Goal: Information Seeking & Learning: Find specific page/section

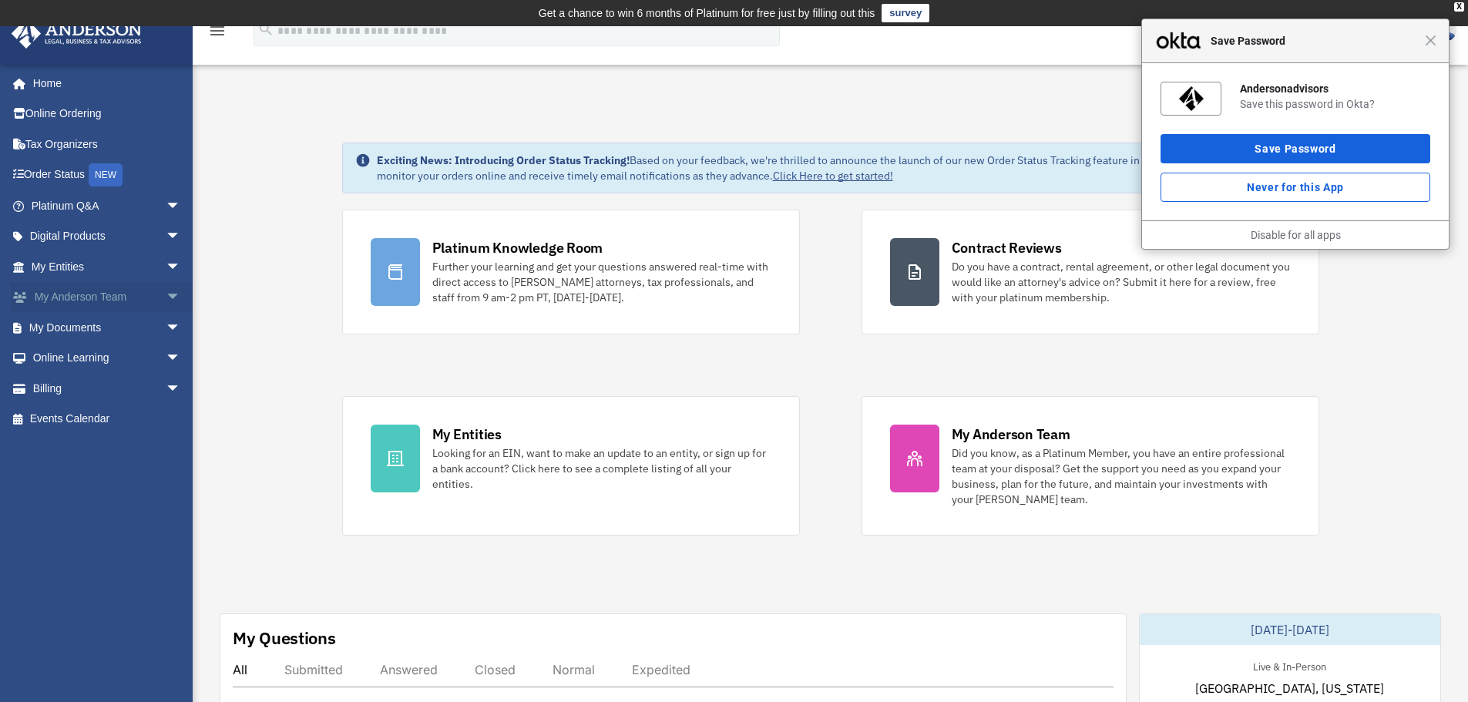
click at [49, 300] on link "My Anderson Team arrow_drop_down" at bounding box center [107, 297] width 193 height 31
click at [50, 323] on link "My Documents arrow_drop_down" at bounding box center [107, 327] width 193 height 31
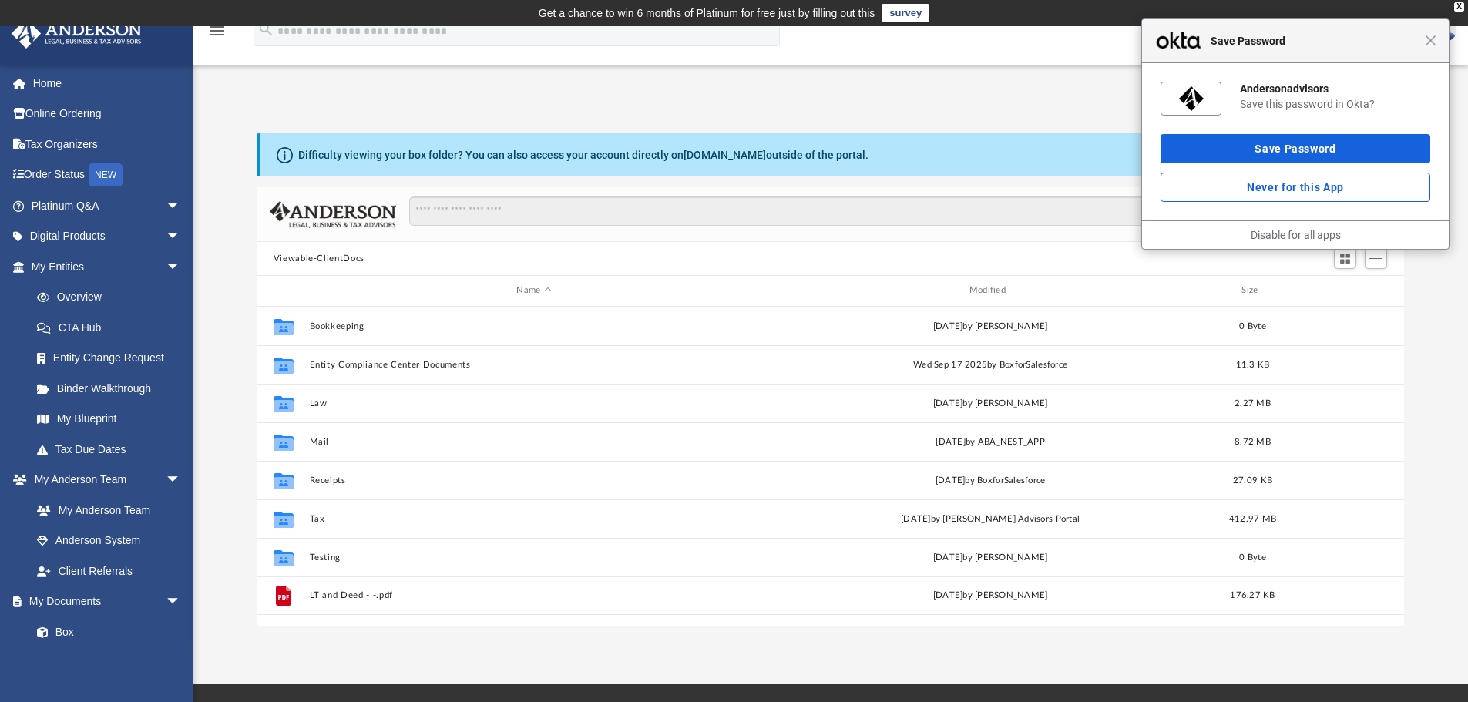
scroll to position [339, 1136]
click at [1437, 49] on div "Close Save Password" at bounding box center [1295, 41] width 307 height 44
click at [1353, 149] on button "Save Password" at bounding box center [1296, 148] width 270 height 29
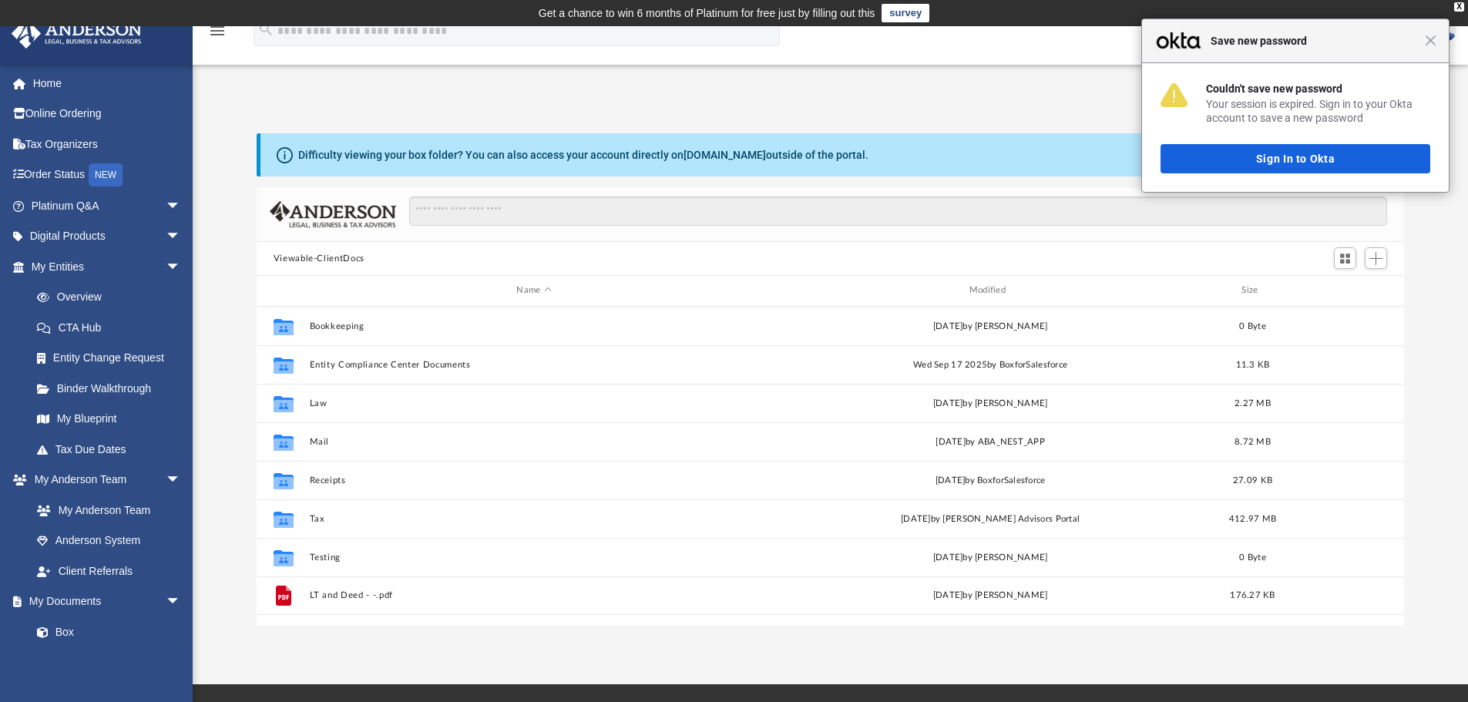
click at [1438, 48] on div "Close Save new password" at bounding box center [1295, 41] width 307 height 44
click at [1432, 44] on span "Close" at bounding box center [1431, 41] width 12 height 12
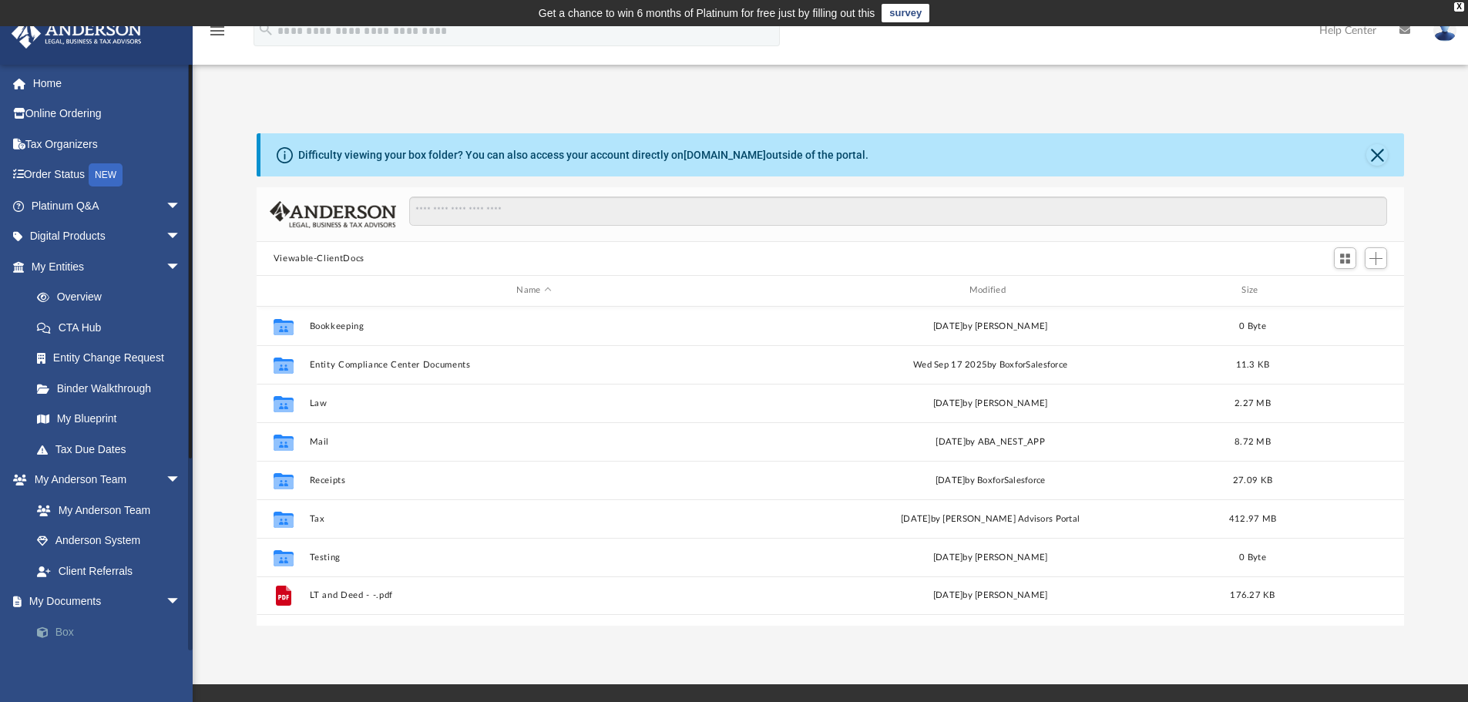
click at [60, 630] on link "Box" at bounding box center [113, 631] width 183 height 31
click at [88, 452] on link "Tax Due Dates" at bounding box center [113, 449] width 183 height 31
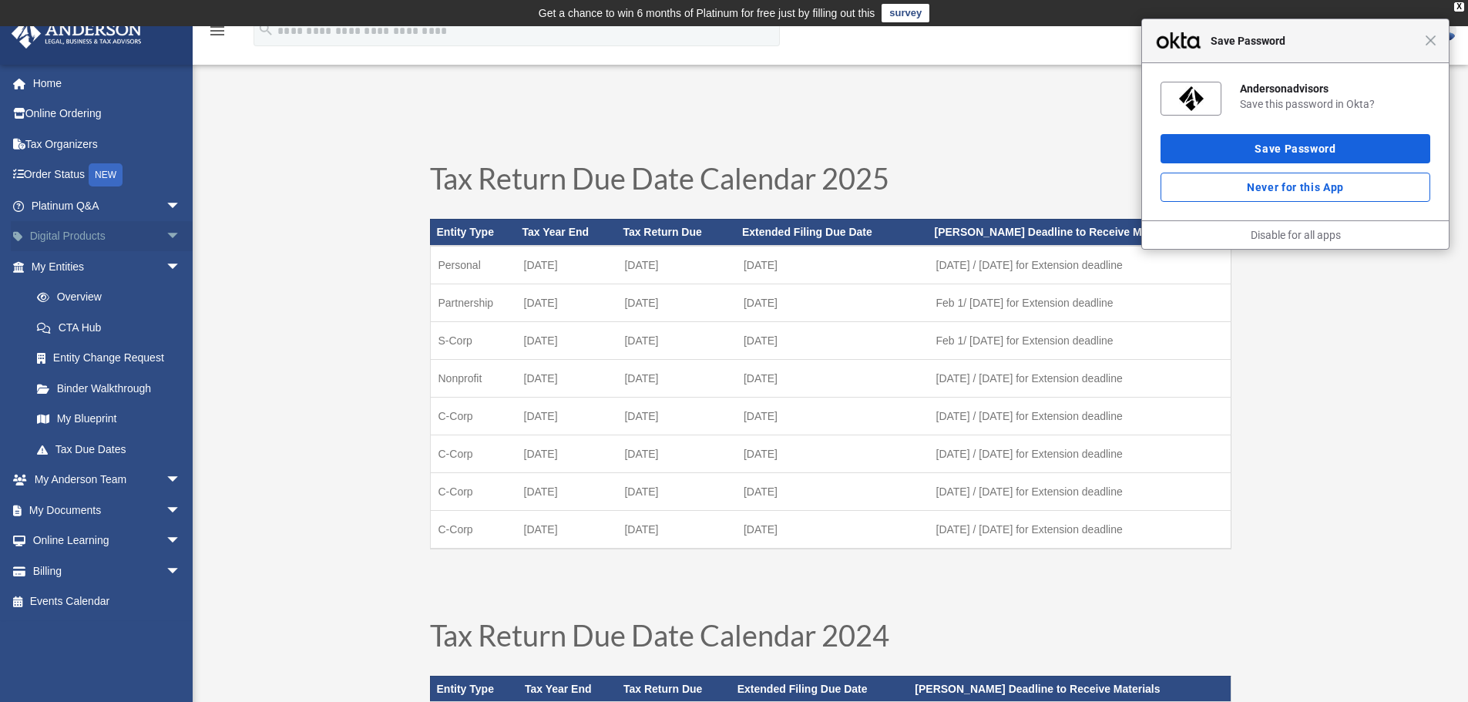
click at [166, 240] on span "arrow_drop_down" at bounding box center [181, 237] width 31 height 32
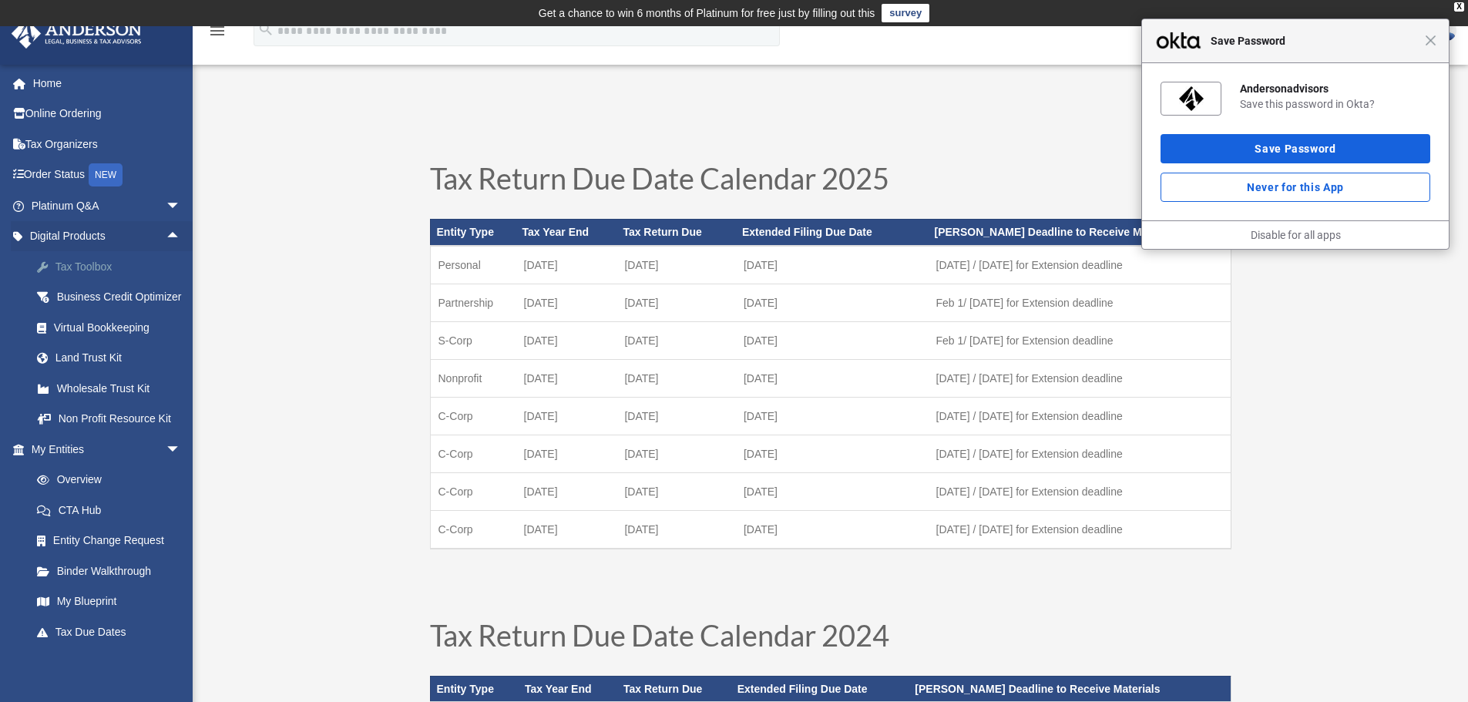
click at [77, 271] on div "Tax Toolbox" at bounding box center [119, 266] width 131 height 19
click at [53, 150] on link "Tax Organizers" at bounding box center [107, 144] width 193 height 31
